Goal: Task Accomplishment & Management: Use online tool/utility

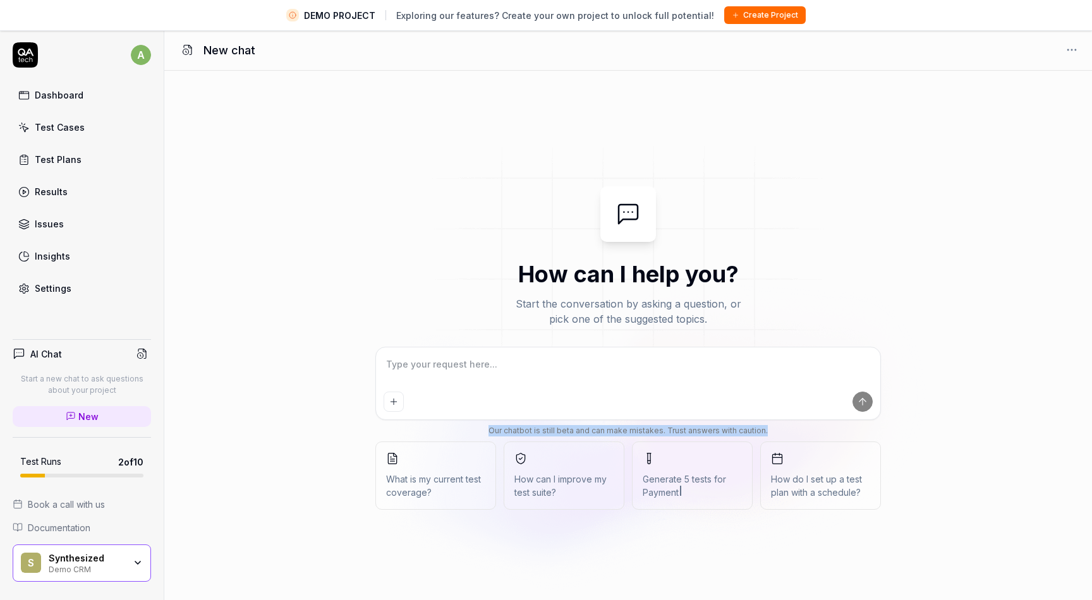
drag, startPoint x: 494, startPoint y: 430, endPoint x: 770, endPoint y: 429, distance: 276.2
click at [770, 429] on div "Our chatbot is still beta and can make mistakes. Trust answers with caution." at bounding box center [628, 430] width 506 height 11
copy div "Our chatbot is still beta and can make mistakes. Trust answers with caution."
type textarea "*"
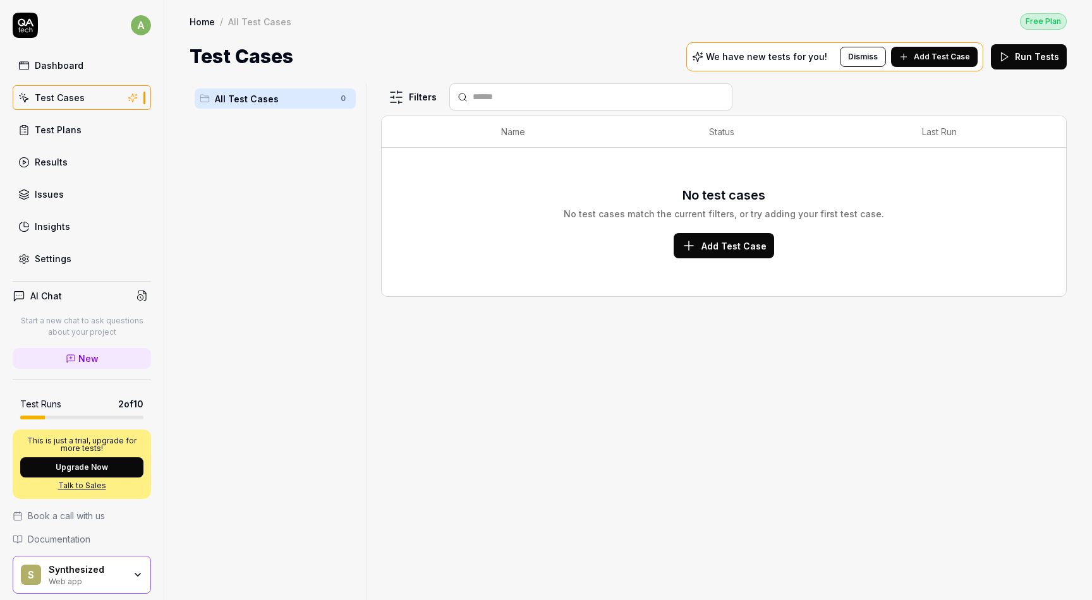
click at [714, 242] on span "Add Test Case" at bounding box center [733, 246] width 65 height 13
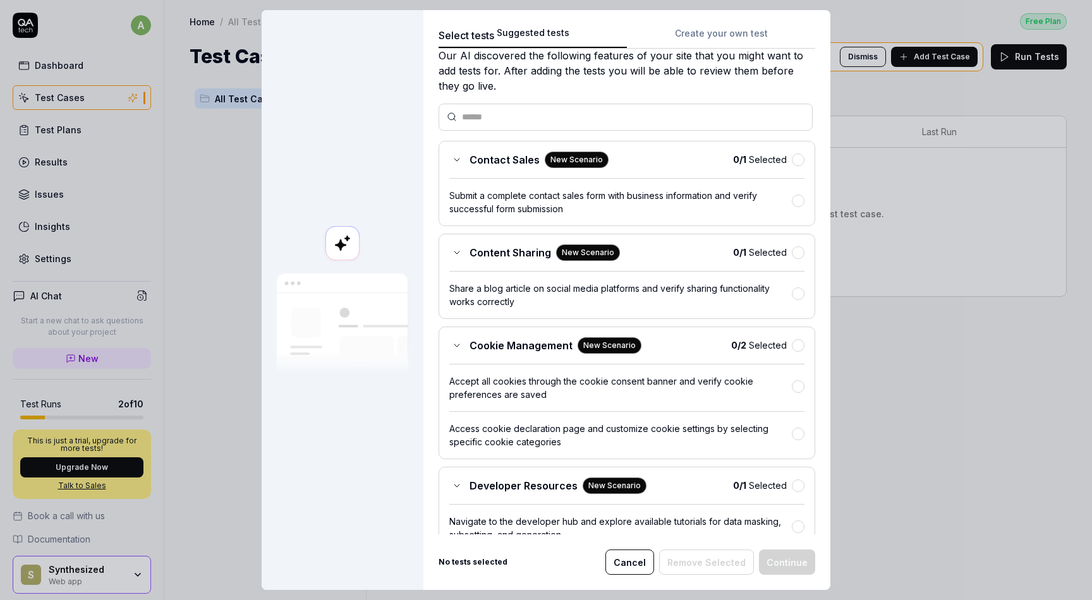
scroll to position [39, 0]
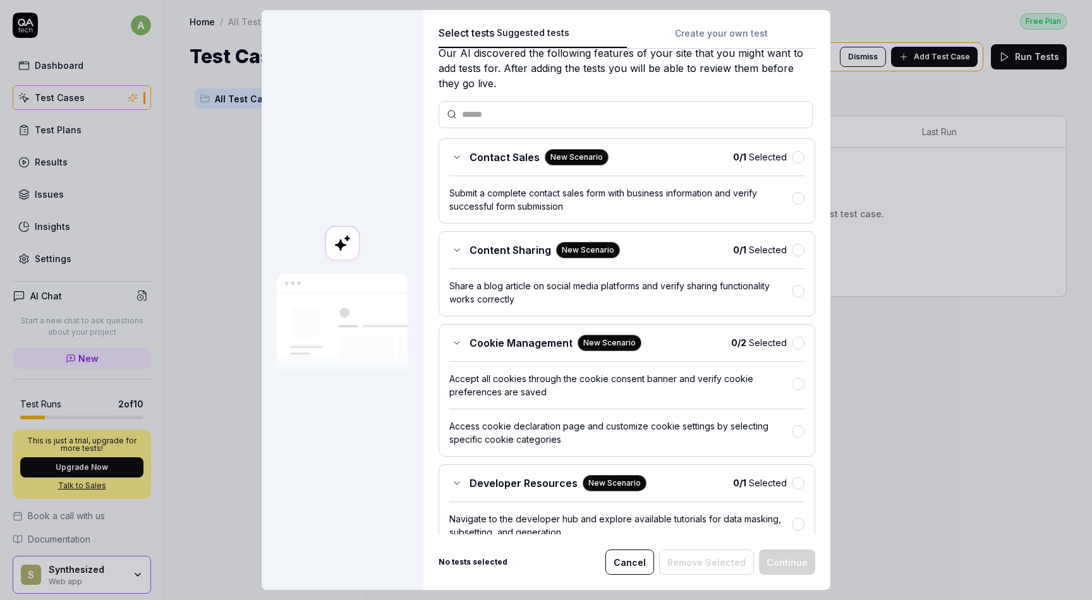
click at [458, 157] on icon at bounding box center [457, 157] width 10 height 10
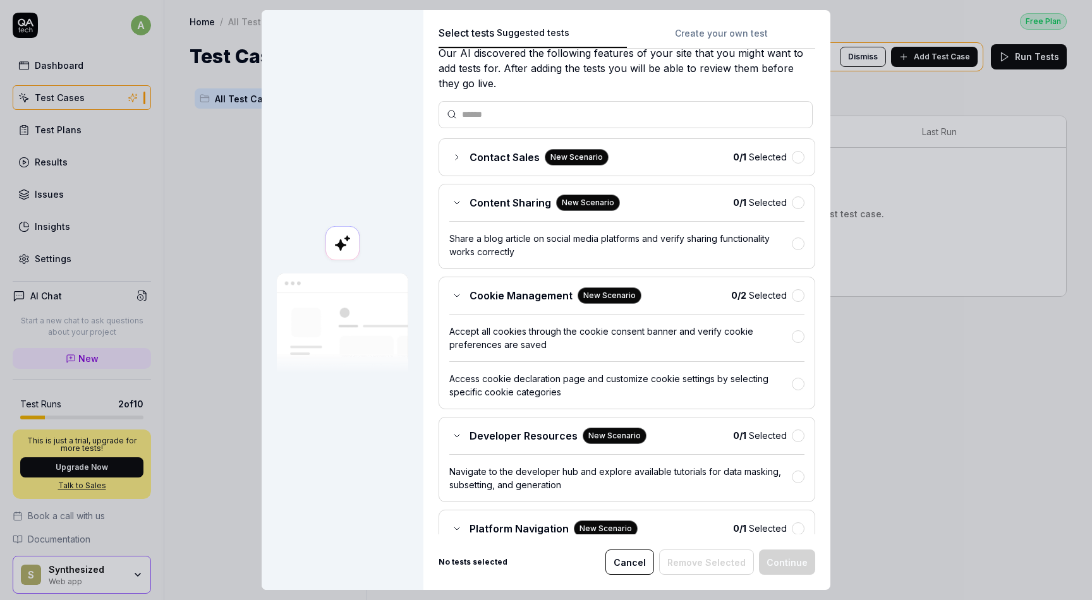
click at [458, 157] on icon at bounding box center [457, 157] width 10 height 10
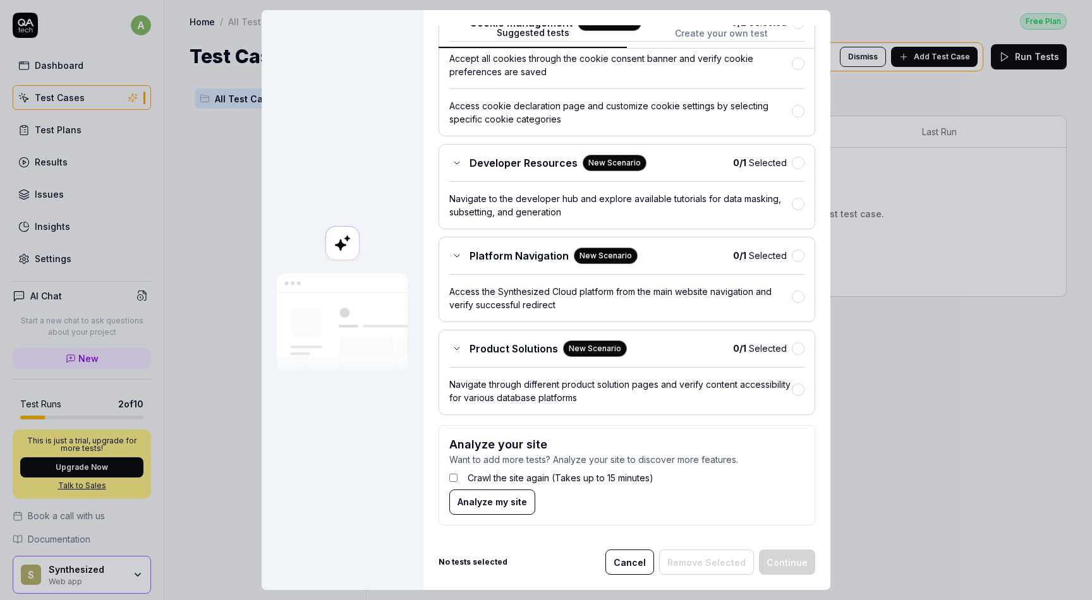
scroll to position [0, 0]
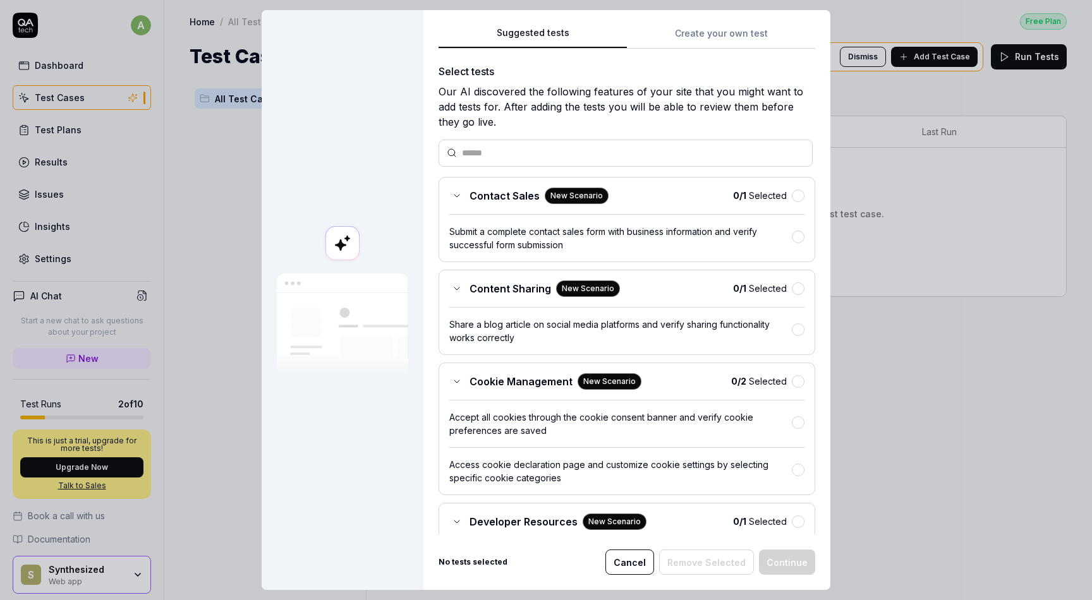
click at [715, 23] on div "Suggested tests Create your own test Select tests Our AI discovered the followi…" at bounding box center [626, 300] width 407 height 580
click at [710, 33] on div "Suggested tests Create your own test Select tests Our AI discovered the followi…" at bounding box center [626, 300] width 407 height 580
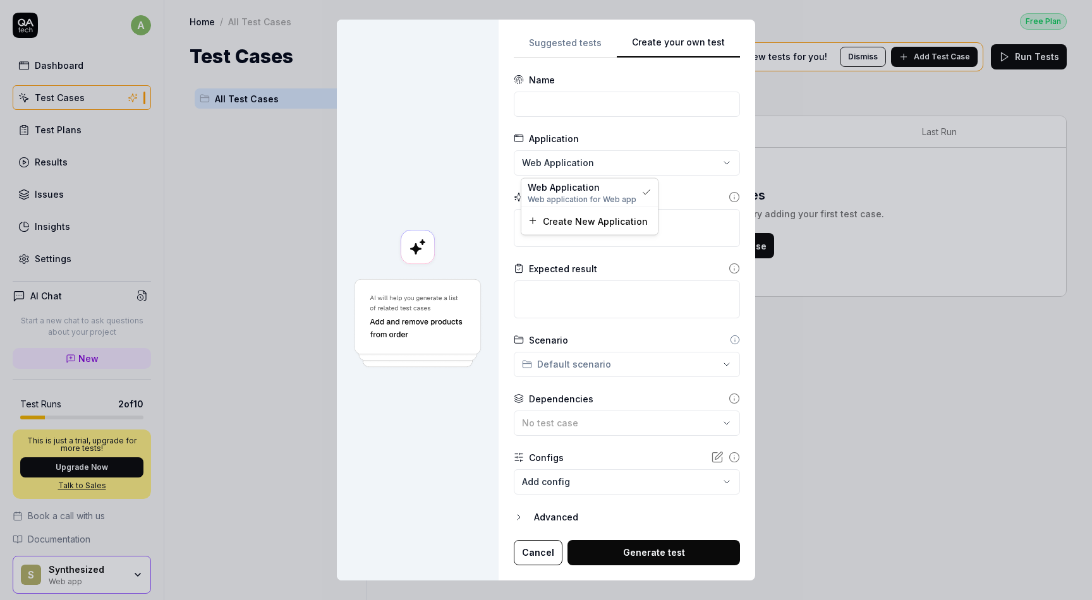
click at [720, 164] on div "**********" at bounding box center [546, 300] width 1092 height 600
click at [684, 197] on div "**********" at bounding box center [546, 300] width 1092 height 600
click at [521, 193] on icon at bounding box center [519, 197] width 10 height 10
click at [731, 198] on icon at bounding box center [734, 196] width 11 height 11
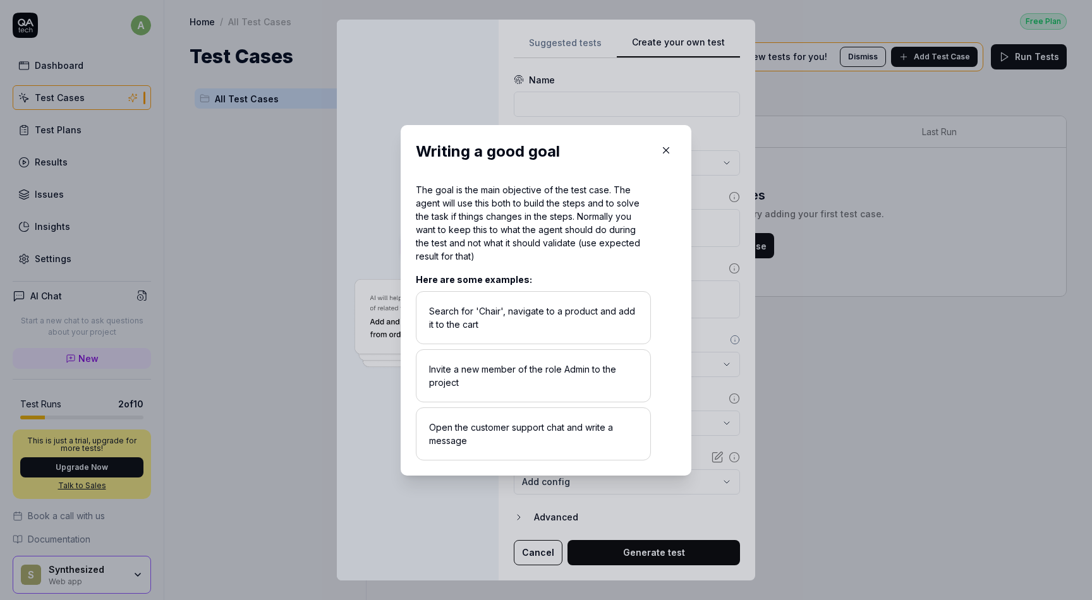
click at [665, 155] on icon "button" at bounding box center [665, 150] width 11 height 11
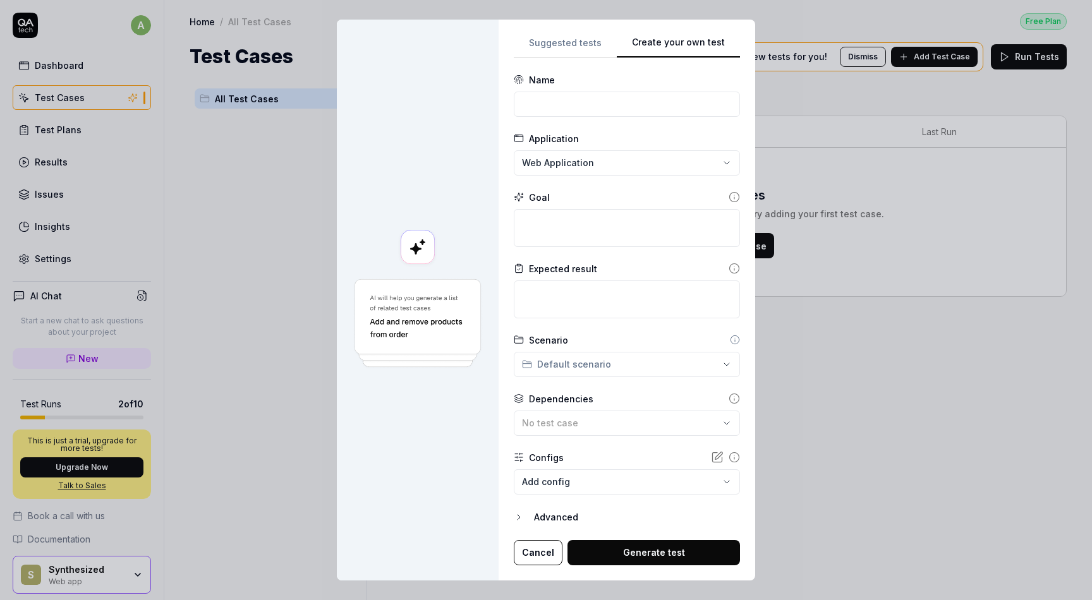
click at [550, 518] on div "Advanced" at bounding box center [637, 517] width 206 height 15
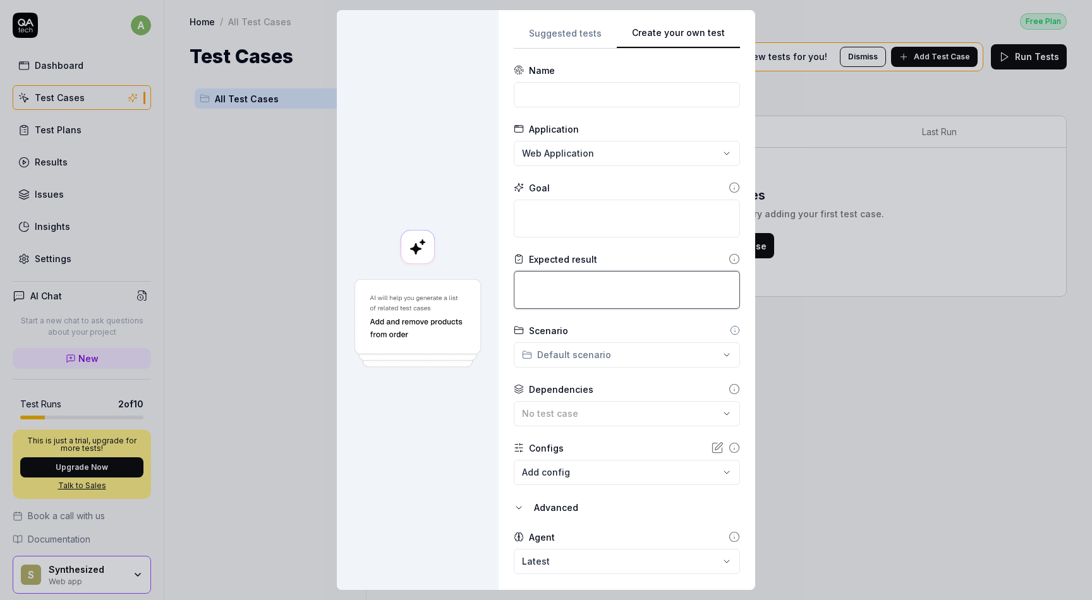
click at [583, 287] on textarea at bounding box center [627, 290] width 226 height 38
click at [731, 258] on icon at bounding box center [734, 258] width 11 height 11
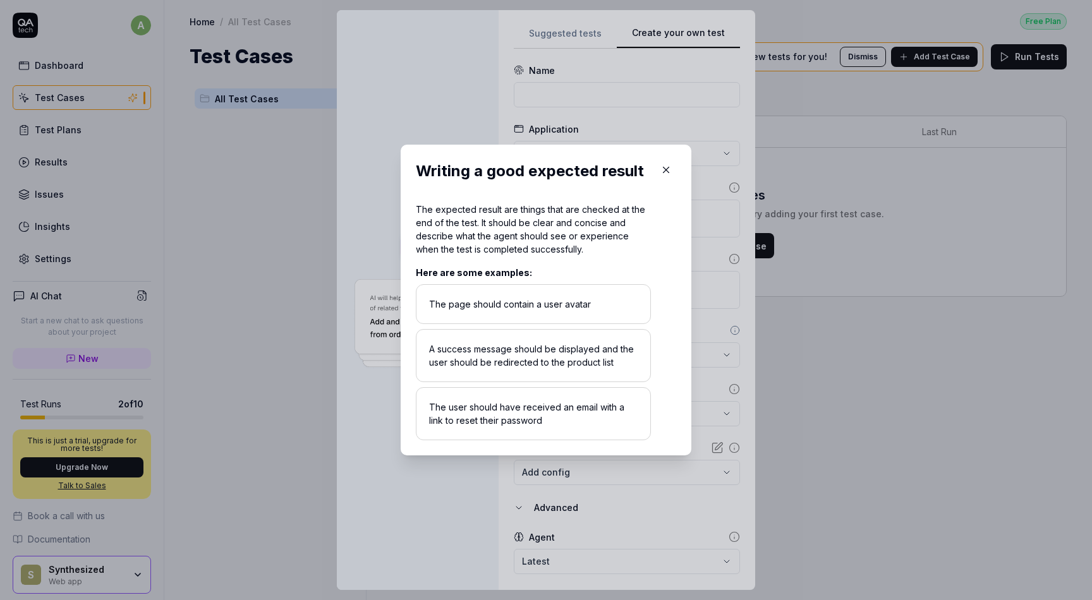
click at [668, 167] on icon "button" at bounding box center [665, 169] width 11 height 11
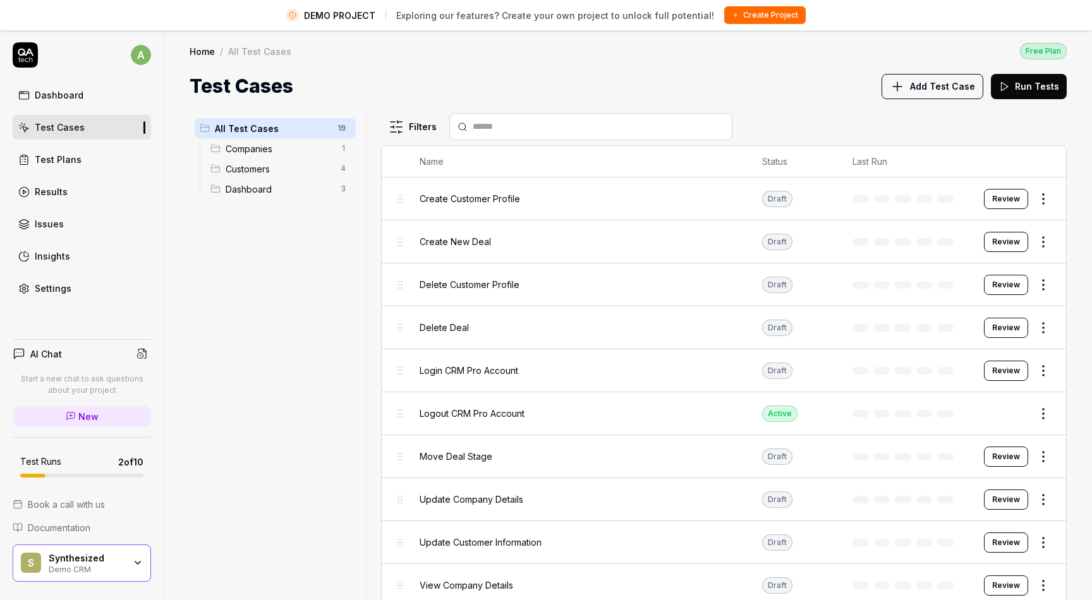
click at [951, 85] on span "Add Test Case" at bounding box center [942, 86] width 65 height 13
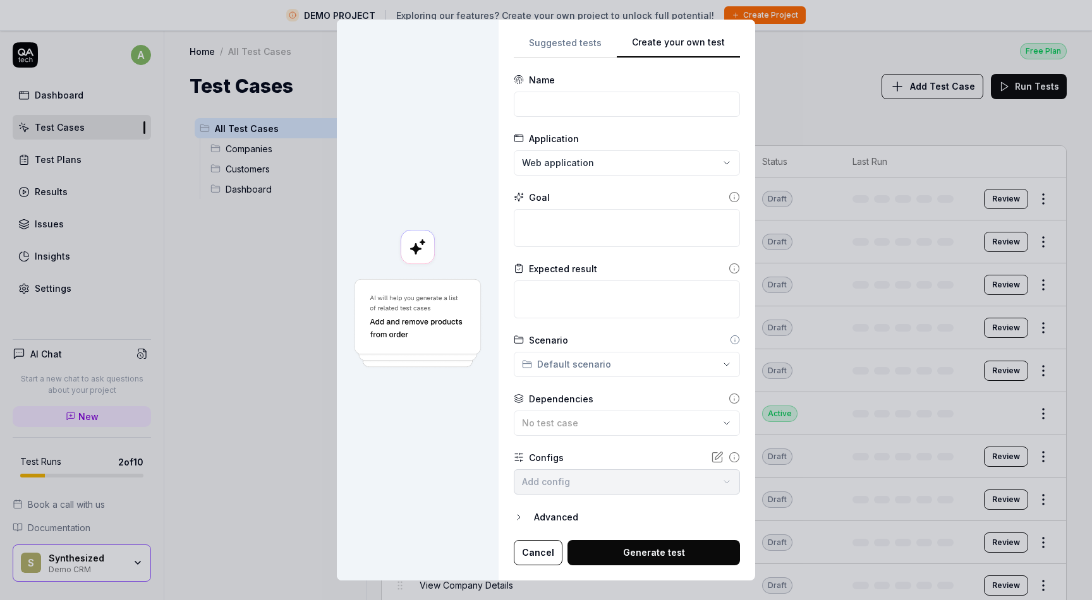
click at [709, 171] on div "Suggested tests Create your own test Name Application Web application Goal Expe…" at bounding box center [627, 300] width 226 height 531
click at [567, 43] on div "**********" at bounding box center [546, 300] width 1092 height 600
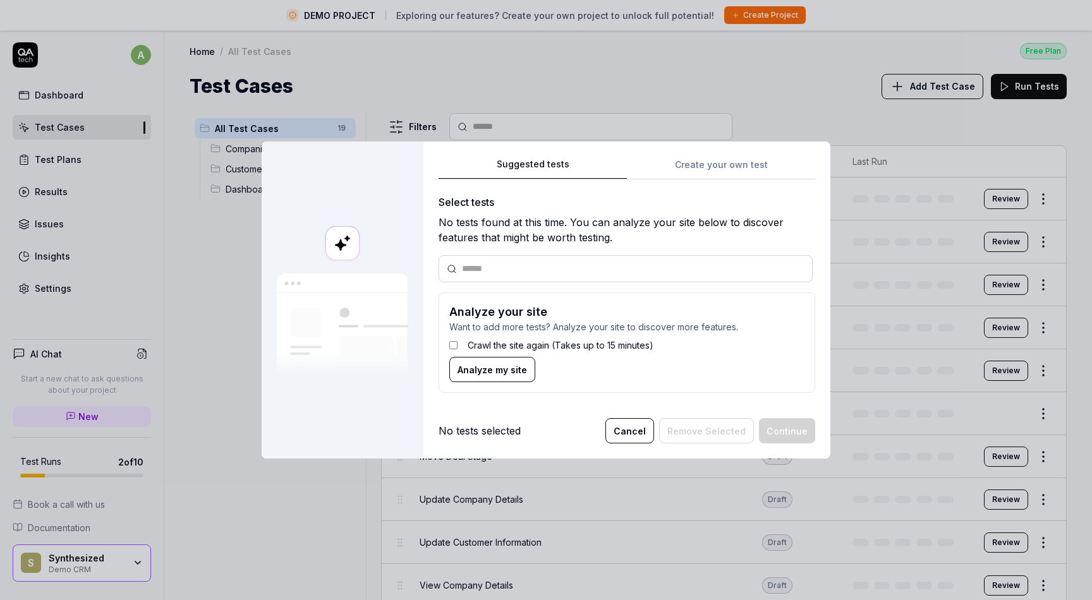
click at [466, 376] on button "Analyze my site" at bounding box center [492, 369] width 86 height 25
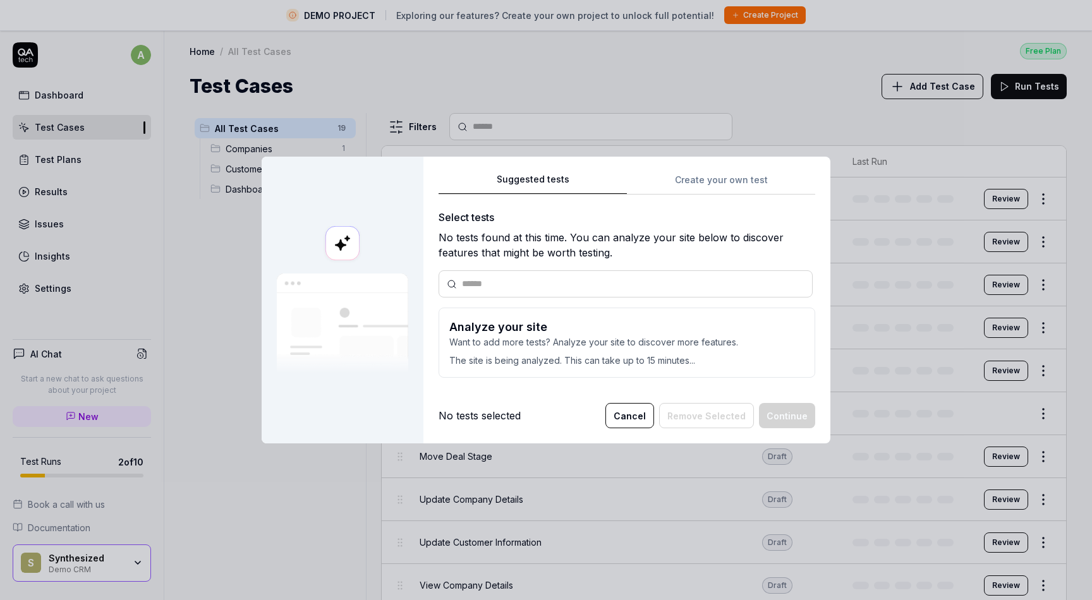
click at [694, 182] on div "Suggested tests Create your own test Select tests No tests found at this time. …" at bounding box center [627, 280] width 377 height 217
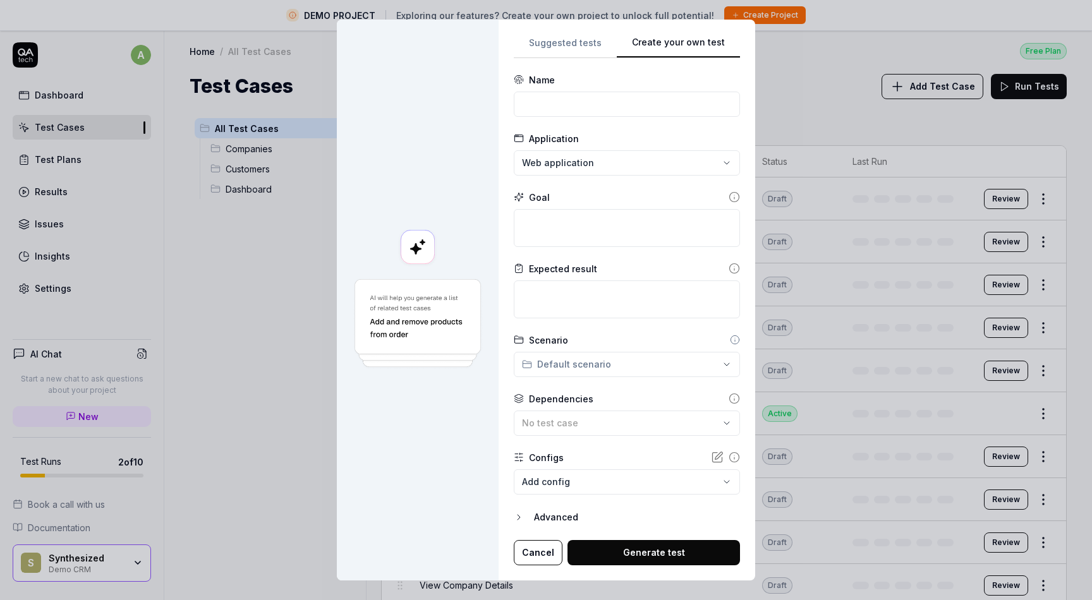
click at [564, 44] on div "**********" at bounding box center [546, 300] width 1092 height 600
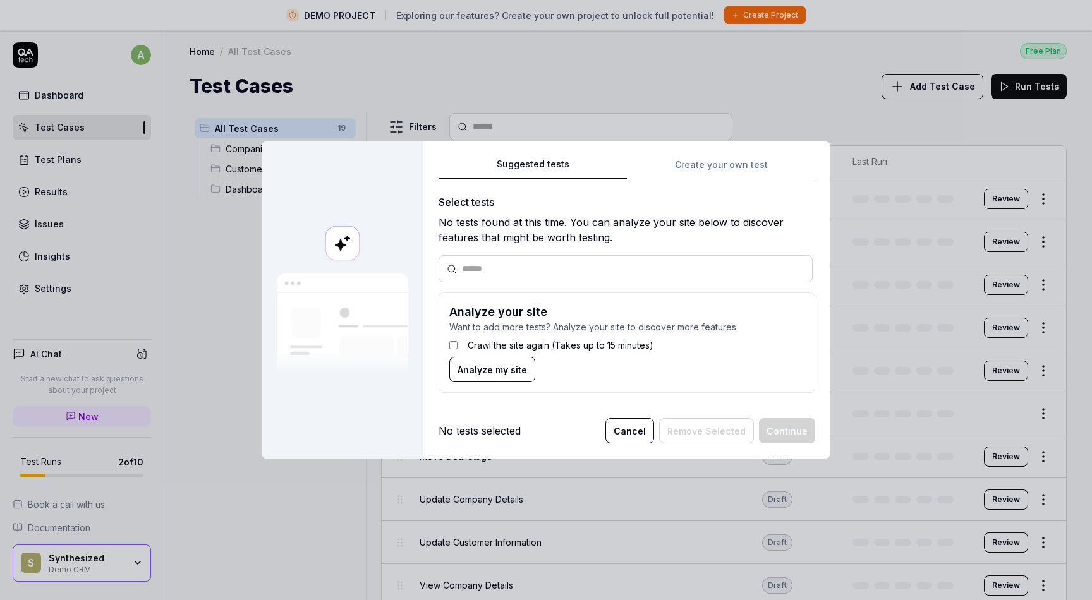
click at [631, 430] on button "Cancel" at bounding box center [629, 430] width 49 height 25
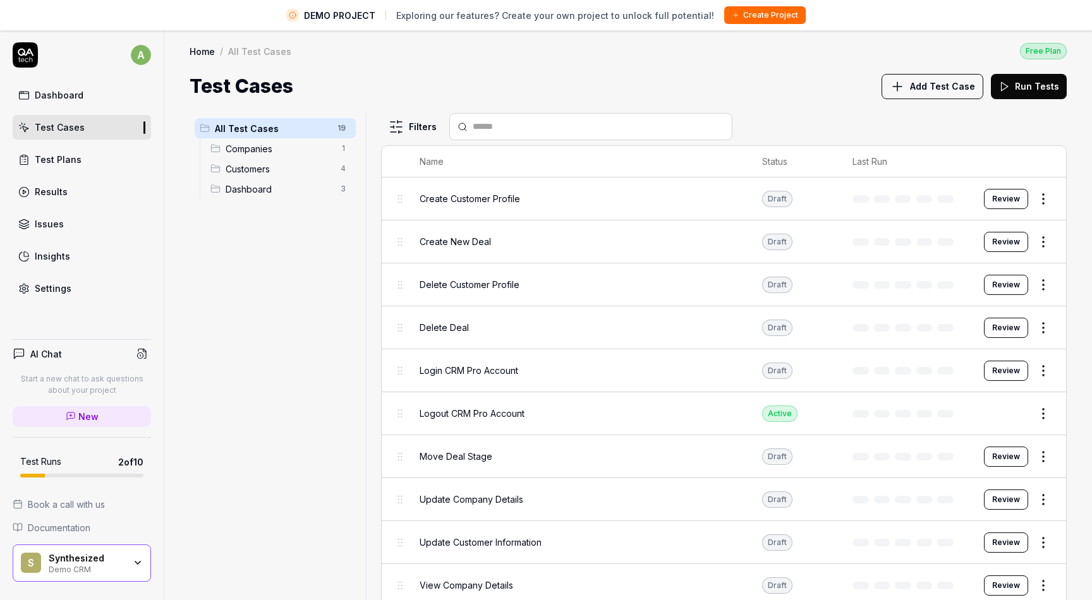
click at [519, 210] on td "Create Customer Profile" at bounding box center [578, 199] width 343 height 43
click at [998, 198] on button "Review" at bounding box center [1006, 199] width 44 height 20
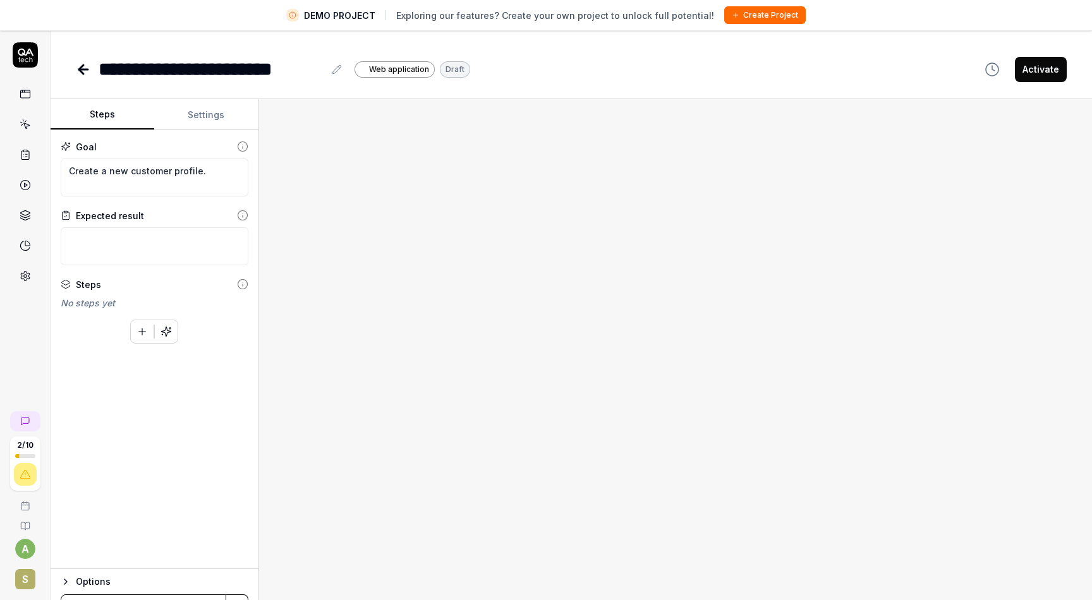
type textarea "*"
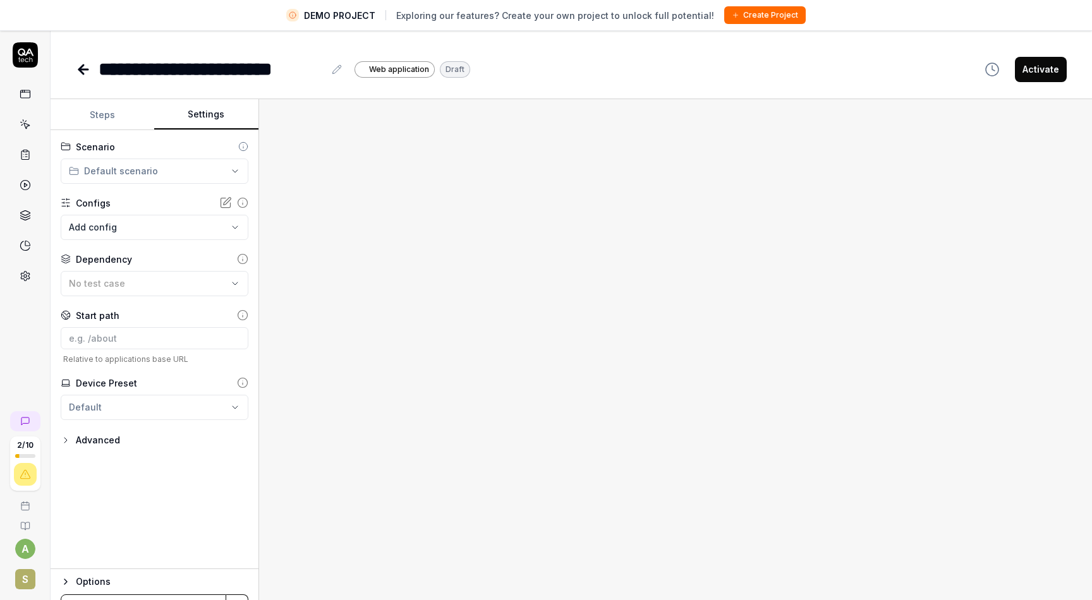
click at [210, 126] on button "Settings" at bounding box center [206, 115] width 104 height 30
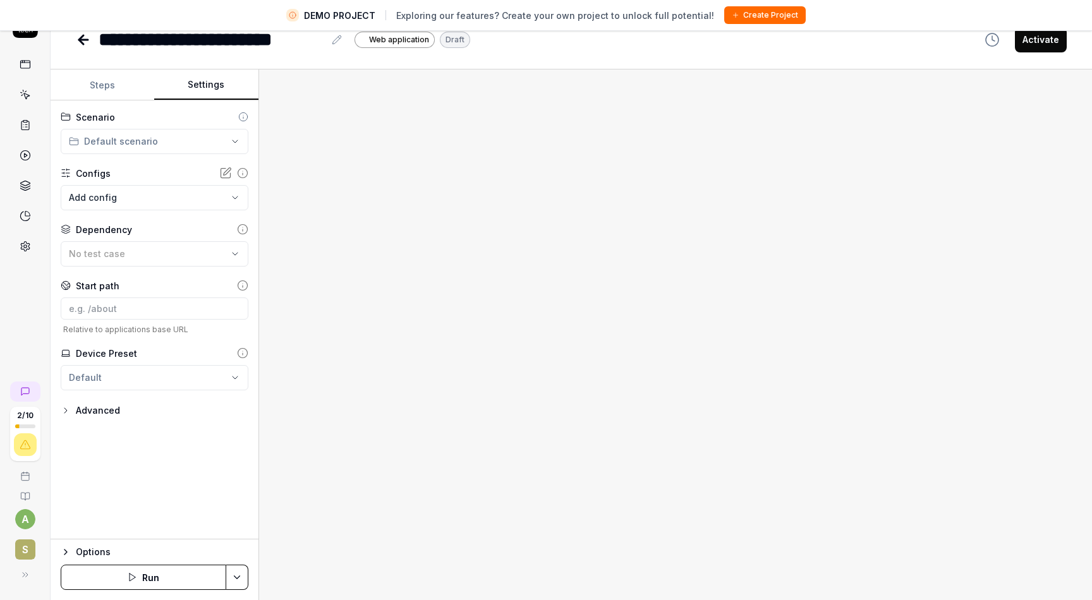
click at [66, 553] on icon "button" at bounding box center [66, 552] width 10 height 10
click at [235, 545] on icon "button" at bounding box center [235, 542] width 10 height 10
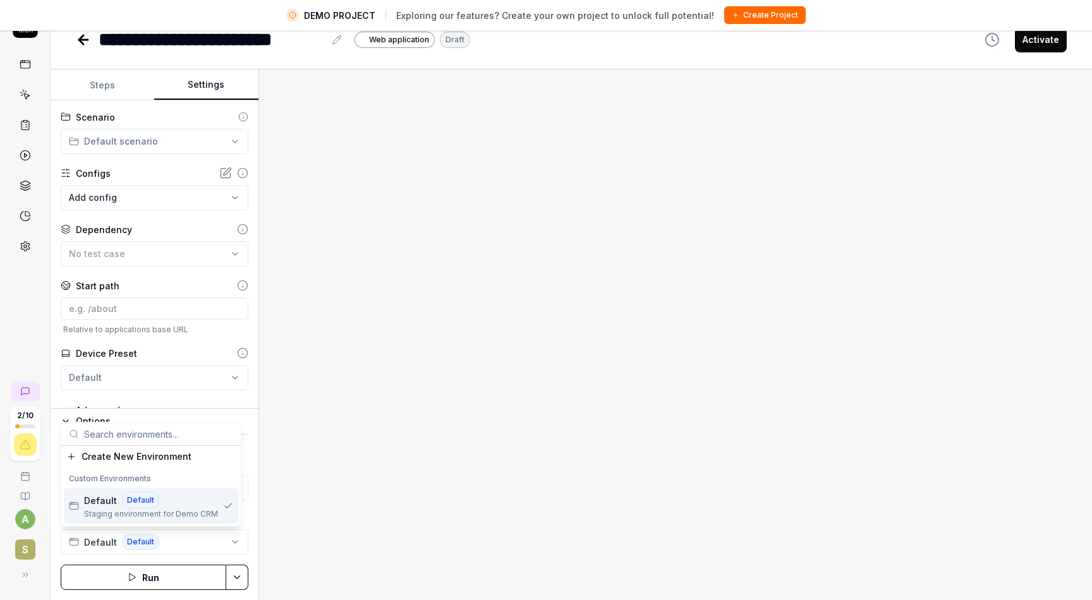
click at [204, 517] on span "Staging environment for Demo CRM" at bounding box center [151, 514] width 134 height 11
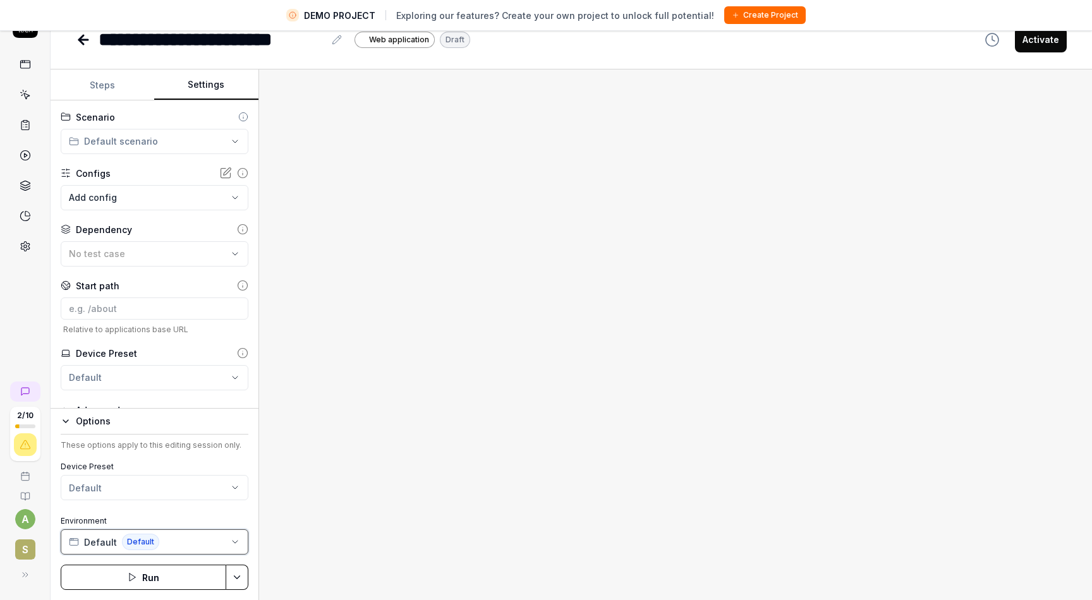
click at [206, 543] on button "Default Default" at bounding box center [155, 542] width 188 height 25
click at [173, 455] on span "Create New Environment" at bounding box center [137, 456] width 110 height 13
